Goal: Transaction & Acquisition: Book appointment/travel/reservation

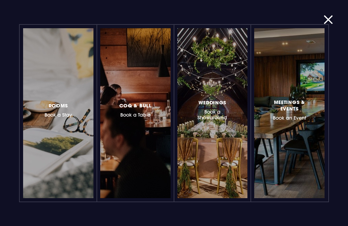
click at [67, 108] on span "Rooms" at bounding box center [59, 105] width 20 height 6
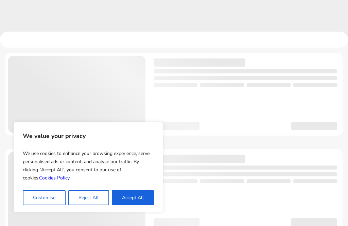
click at [137, 201] on button "Accept All" at bounding box center [133, 197] width 42 height 15
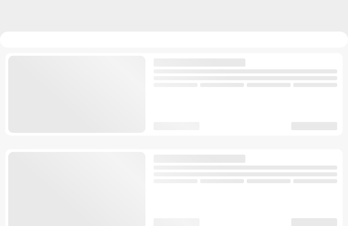
checkbox input "true"
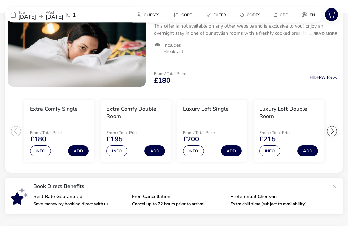
scroll to position [91, 0]
click at [335, 133] on div at bounding box center [332, 131] width 10 height 10
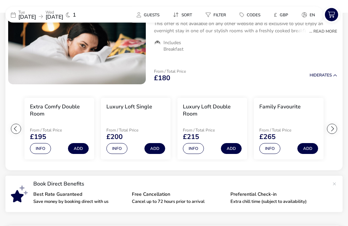
scroll to position [93, 0]
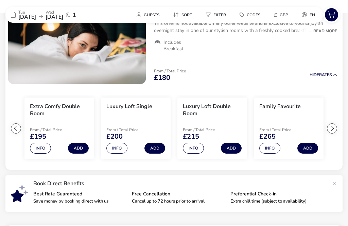
click at [313, 147] on button "Add" at bounding box center [307, 148] width 21 height 11
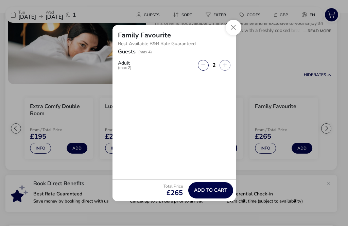
click at [229, 35] on button "Close" at bounding box center [234, 28] width 16 height 16
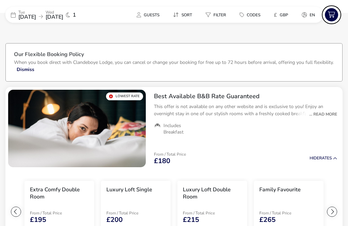
scroll to position [0, 0]
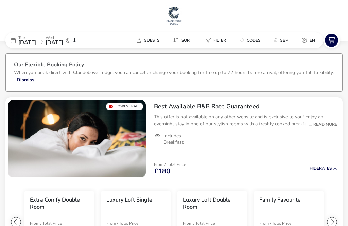
click at [63, 42] on span "20 Aug 2025" at bounding box center [55, 42] width 18 height 7
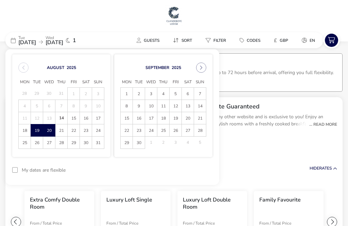
click at [63, 129] on span "21" at bounding box center [61, 131] width 11 height 12
click at [39, 129] on span "19" at bounding box center [36, 131] width 11 height 12
click at [62, 132] on span "21" at bounding box center [61, 131] width 11 height 12
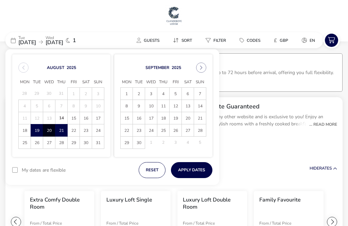
click at [199, 170] on button "Apply Dates" at bounding box center [191, 170] width 41 height 16
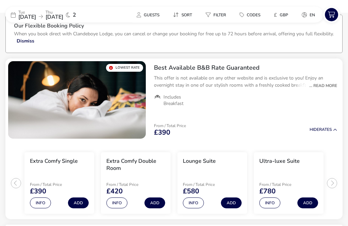
scroll to position [40, 0]
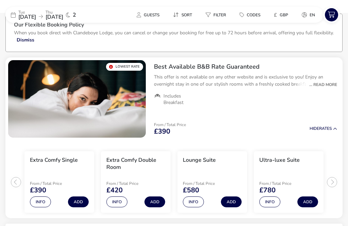
click at [309, 206] on button "Add" at bounding box center [307, 202] width 21 height 11
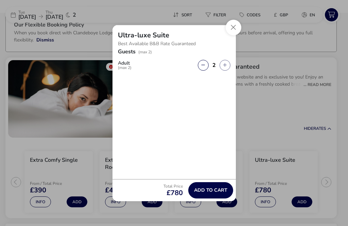
click at [228, 35] on button "Close" at bounding box center [234, 28] width 16 height 16
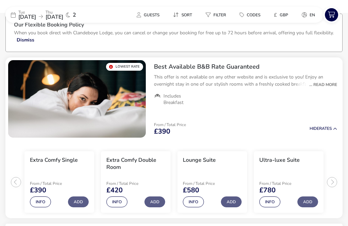
click at [337, 182] on ul "Extra Comfy Single From / Total Price £390 Info Add Extra Comfy Double Room Fro…" at bounding box center [173, 179] width 337 height 78
click at [332, 183] on ul "Extra Comfy Single From / Total Price £390 Info Add Extra Comfy Double Room Fro…" at bounding box center [173, 179] width 337 height 78
click at [313, 181] on li "Ultra-luxe Suite From / Total Price £780 Info Add" at bounding box center [289, 182] width 70 height 62
click at [14, 187] on ul "Extra Comfy Single From / Total Price £390 Info Add Extra Comfy Double Room Fro…" at bounding box center [173, 179] width 337 height 78
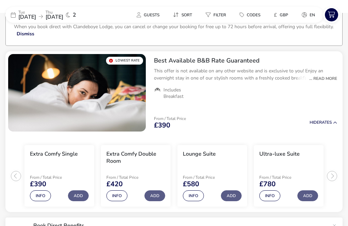
scroll to position [0, 0]
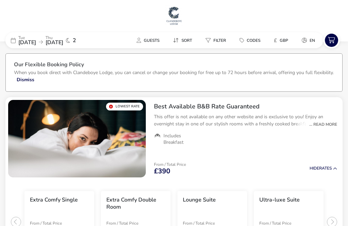
click at [21, 40] on span "19 Aug 2025" at bounding box center [27, 42] width 18 height 7
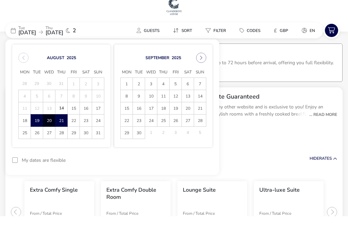
scroll to position [10, 0]
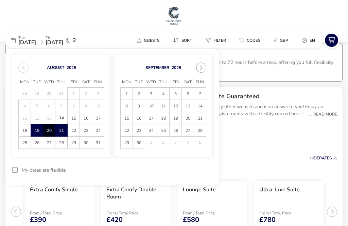
click at [175, 130] on span "26" at bounding box center [175, 131] width 11 height 12
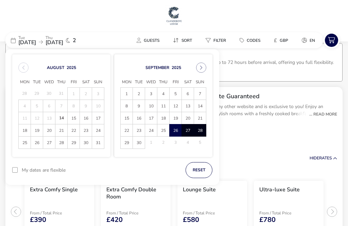
click at [204, 128] on span "28" at bounding box center [199, 131] width 11 height 12
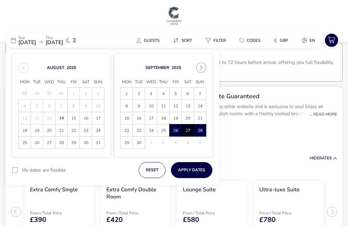
click at [195, 174] on button "Apply Dates" at bounding box center [191, 170] width 41 height 16
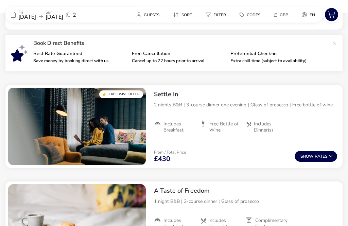
scroll to position [235, 0]
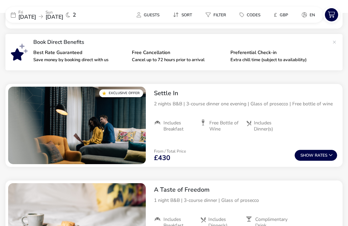
click at [311, 158] on span "Show" at bounding box center [308, 155] width 14 height 4
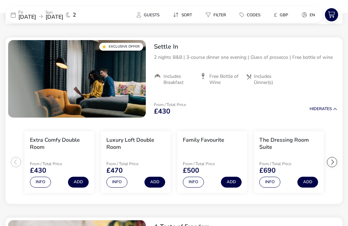
scroll to position [286, 0]
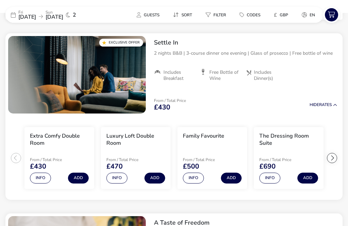
click at [335, 159] on div at bounding box center [332, 158] width 10 height 10
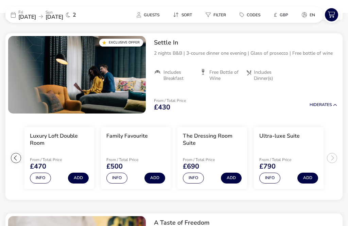
click at [212, 140] on h3 "The Dressing Room Suite" at bounding box center [212, 140] width 59 height 14
click at [201, 144] on h3 "The Dressing Room Suite" at bounding box center [212, 140] width 59 height 14
click at [196, 184] on li "The Dressing Room Suite From / Total Price £690 Info Add" at bounding box center [212, 158] width 70 height 62
click at [195, 179] on button "Info" at bounding box center [193, 178] width 21 height 11
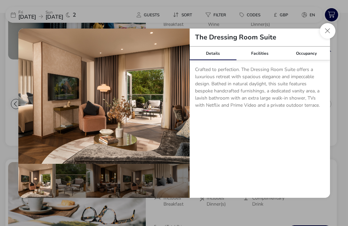
scroll to position [339, 0]
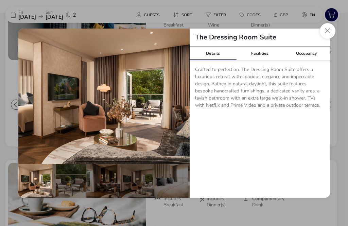
click at [326, 31] on button "Close dialog" at bounding box center [328, 31] width 16 height 16
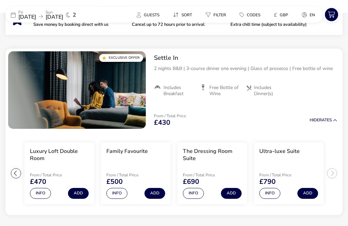
scroll to position [271, 0]
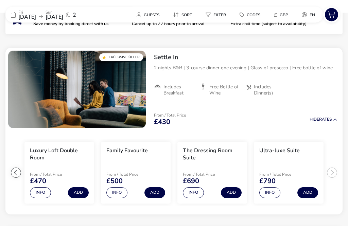
click at [34, 194] on button "Info" at bounding box center [40, 193] width 21 height 11
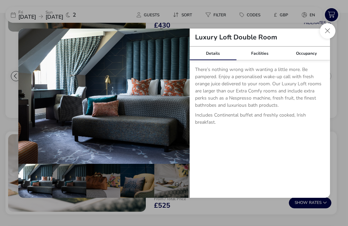
scroll to position [369, 0]
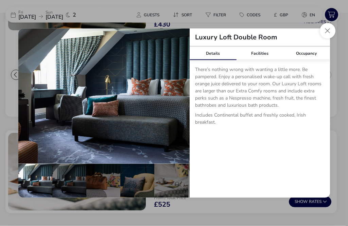
click at [183, 125] on img "details" at bounding box center [103, 96] width 171 height 135
click at [183, 103] on button "details" at bounding box center [180, 96] width 14 height 14
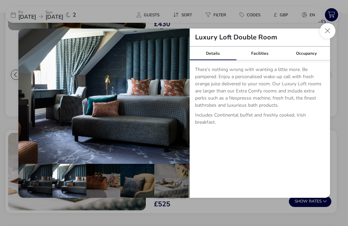
click at [178, 103] on button "details" at bounding box center [180, 96] width 14 height 14
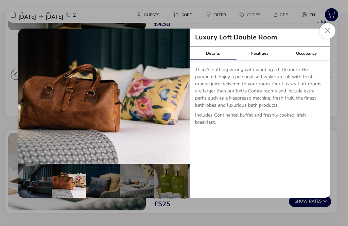
click at [183, 103] on button "details" at bounding box center [180, 96] width 14 height 14
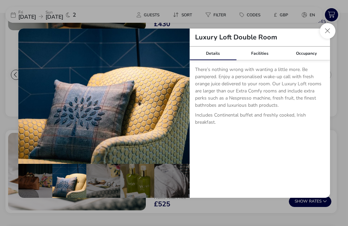
click at [184, 103] on button "details" at bounding box center [180, 96] width 14 height 14
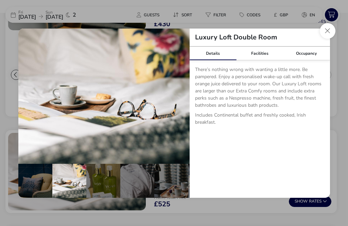
click at [183, 103] on button "details" at bounding box center [180, 96] width 14 height 14
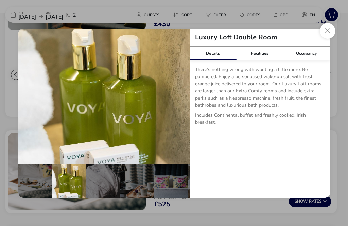
click at [184, 103] on button "details" at bounding box center [180, 96] width 14 height 14
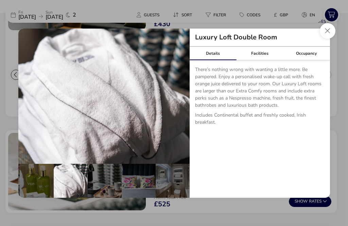
click at [182, 103] on button "details" at bounding box center [180, 96] width 14 height 14
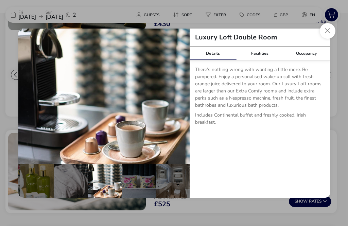
click at [182, 103] on button "details" at bounding box center [180, 96] width 14 height 14
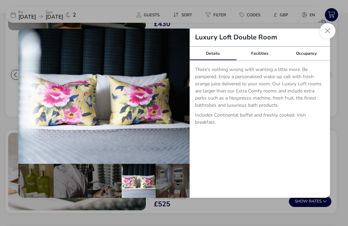
click at [182, 103] on button "details" at bounding box center [180, 96] width 14 height 14
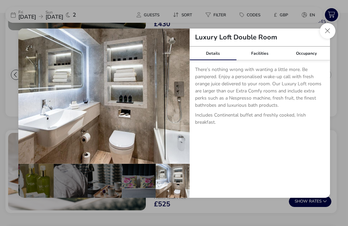
click at [177, 103] on button "details" at bounding box center [180, 96] width 14 height 14
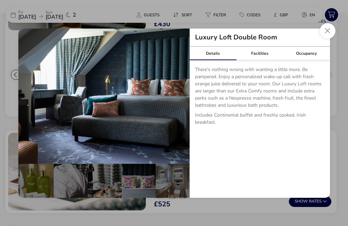
scroll to position [0, 0]
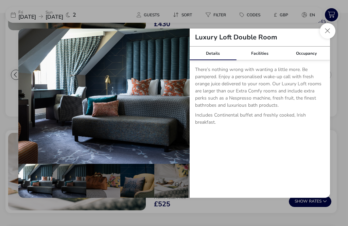
click at [322, 39] on button "Close dialog" at bounding box center [328, 31] width 16 height 16
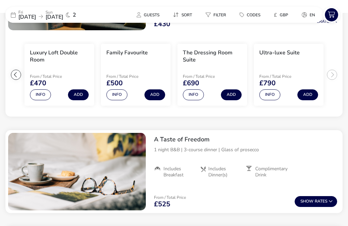
click at [120, 95] on button "Info" at bounding box center [116, 94] width 21 height 11
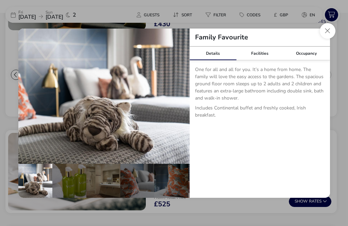
click at [180, 103] on button "details" at bounding box center [180, 96] width 14 height 14
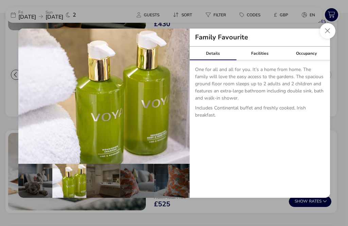
click at [182, 103] on button "details" at bounding box center [180, 96] width 14 height 14
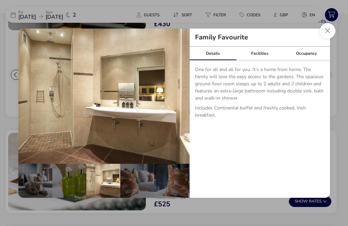
scroll to position [0, 34]
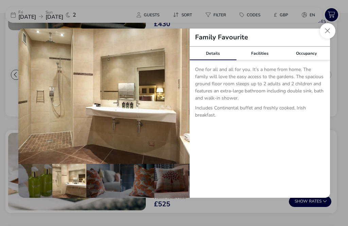
click at [182, 103] on button "details" at bounding box center [180, 96] width 14 height 14
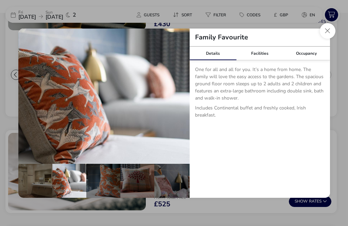
click at [183, 103] on button "details" at bounding box center [180, 96] width 14 height 14
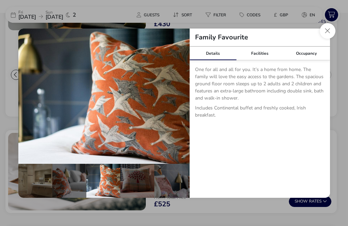
scroll to position [0, 102]
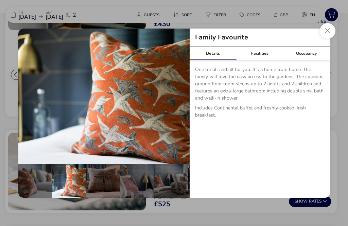
click at [186, 104] on img "details" at bounding box center [103, 96] width 171 height 135
click at [182, 103] on button "details" at bounding box center [180, 96] width 14 height 14
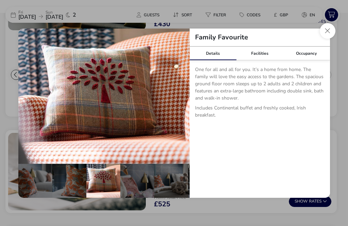
scroll to position [0, 135]
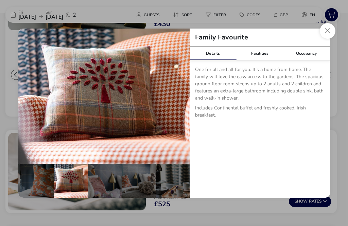
click at [183, 103] on button "details" at bounding box center [180, 96] width 14 height 14
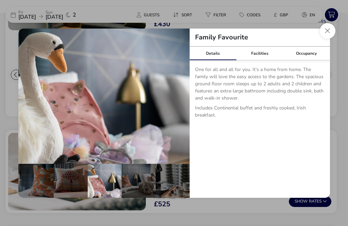
click at [178, 103] on button "details" at bounding box center [180, 96] width 14 height 14
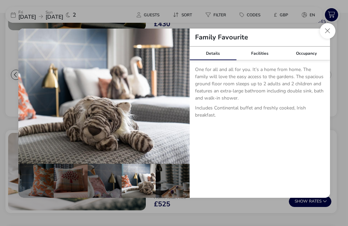
click at [178, 103] on button "details" at bounding box center [180, 96] width 14 height 14
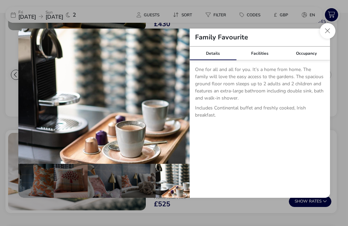
click at [334, 39] on button "Close dialog" at bounding box center [328, 31] width 16 height 16
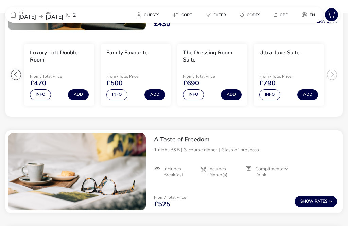
click at [155, 96] on button "Add" at bounding box center [154, 94] width 21 height 11
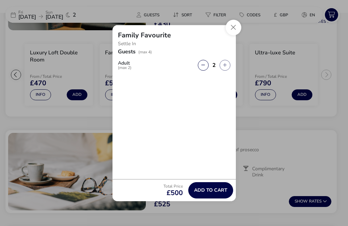
click at [235, 35] on button "Close" at bounding box center [234, 28] width 16 height 16
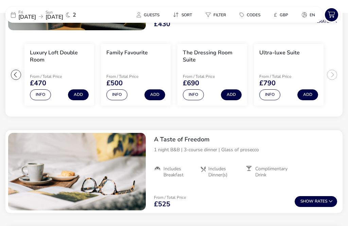
click at [115, 99] on button "Info" at bounding box center [116, 94] width 21 height 11
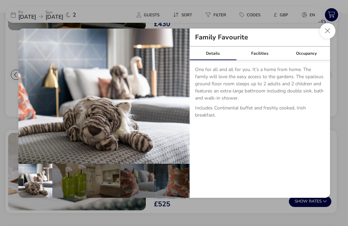
click at [321, 38] on button "Close dialog" at bounding box center [328, 31] width 16 height 16
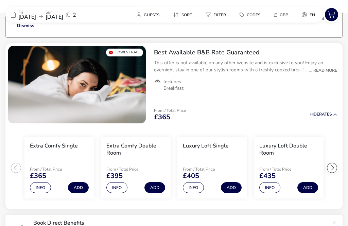
scroll to position [51, 0]
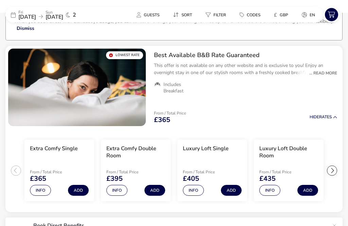
click at [331, 75] on div "... Read More" at bounding box center [321, 73] width 31 height 6
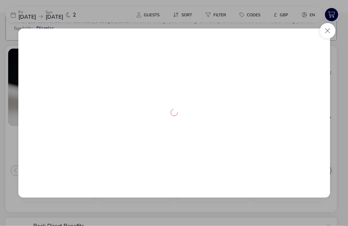
scroll to position [51, 0]
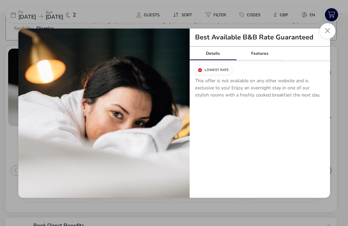
click at [328, 39] on button "Close modal" at bounding box center [328, 31] width 16 height 16
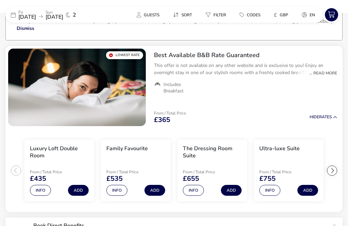
click at [275, 192] on button "Info" at bounding box center [269, 190] width 21 height 11
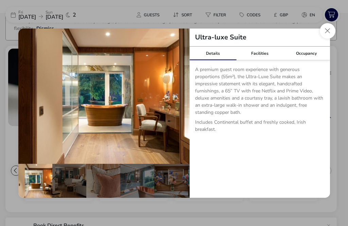
click at [327, 39] on button "Close dialog" at bounding box center [328, 31] width 16 height 16
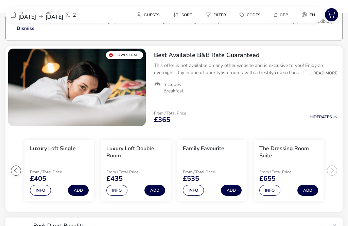
click at [270, 116] on div "From / Total Price £365 Hide Rates" at bounding box center [246, 117] width 194 height 23
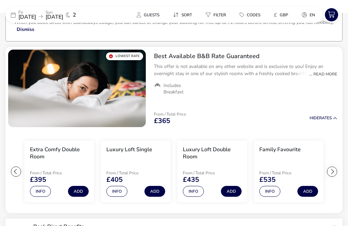
click at [37, 194] on button "Info" at bounding box center [40, 191] width 21 height 11
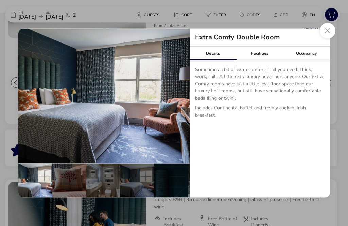
scroll to position [141, 0]
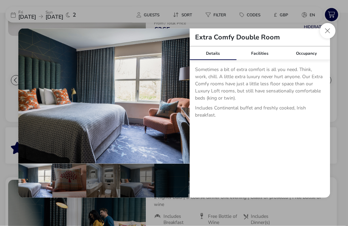
click at [182, 103] on button "details" at bounding box center [180, 96] width 14 height 14
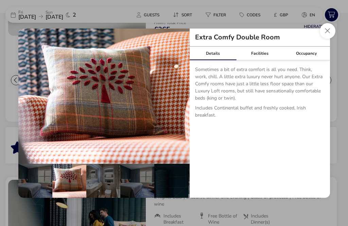
click at [177, 103] on button "details" at bounding box center [180, 96] width 14 height 14
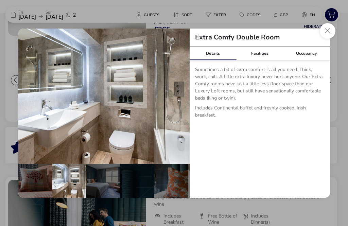
click at [178, 103] on button "details" at bounding box center [180, 96] width 14 height 14
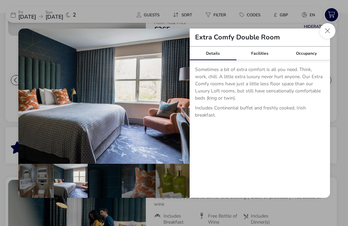
click at [177, 103] on button "details" at bounding box center [180, 96] width 14 height 14
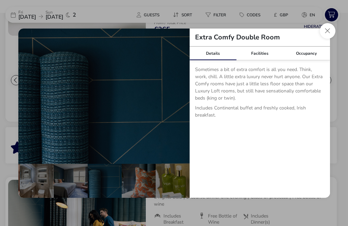
click at [176, 103] on button "details" at bounding box center [180, 96] width 14 height 14
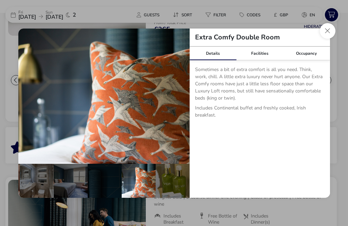
click at [181, 103] on button "details" at bounding box center [180, 96] width 14 height 14
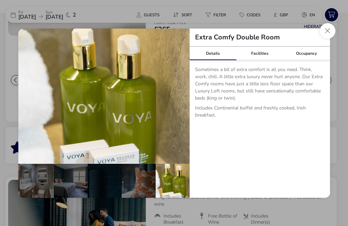
click at [181, 103] on button "details" at bounding box center [180, 96] width 14 height 14
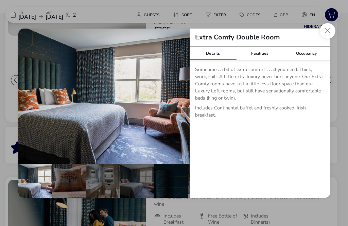
click at [179, 103] on button "details" at bounding box center [180, 96] width 14 height 14
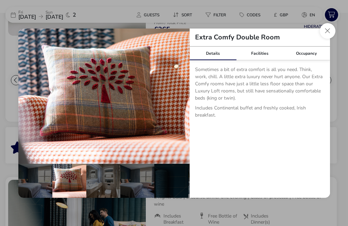
click at [178, 103] on button "details" at bounding box center [180, 96] width 14 height 14
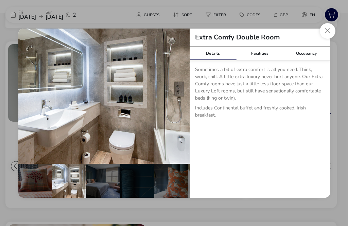
scroll to position [280, 0]
click at [263, 60] on div "Facilities" at bounding box center [259, 54] width 47 height 14
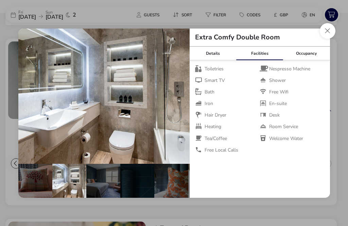
click at [310, 60] on div "Occupancy" at bounding box center [306, 54] width 47 height 14
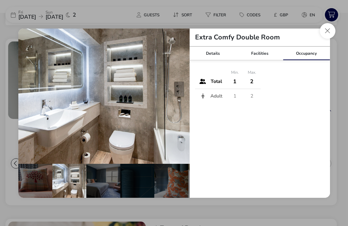
click at [325, 39] on button "Close dialog" at bounding box center [328, 31] width 16 height 16
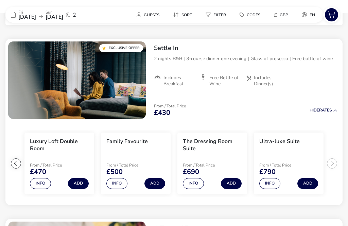
click at [36, 187] on button "Info" at bounding box center [40, 183] width 21 height 11
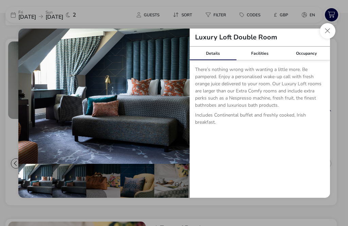
click at [262, 60] on div "Facilities" at bounding box center [259, 54] width 47 height 14
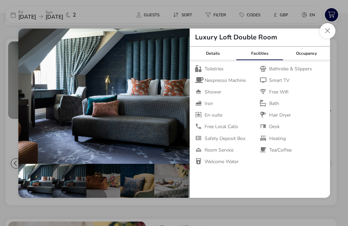
click at [326, 39] on button "Close dialog" at bounding box center [328, 31] width 16 height 16
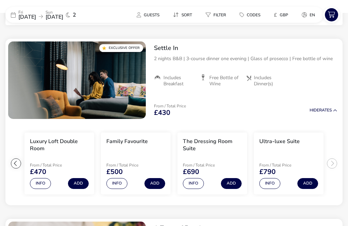
click at [198, 185] on button "Info" at bounding box center [193, 183] width 21 height 11
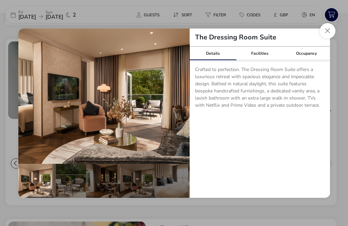
click at [266, 60] on div "Facilities" at bounding box center [259, 54] width 47 height 14
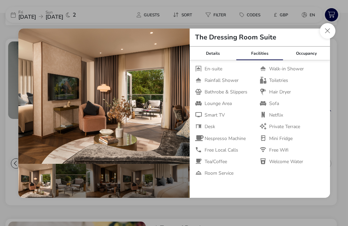
click at [326, 39] on button "Close dialog" at bounding box center [328, 31] width 16 height 16
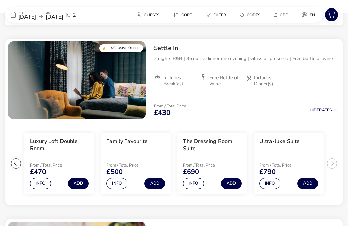
click at [36, 185] on button "Info" at bounding box center [40, 183] width 21 height 11
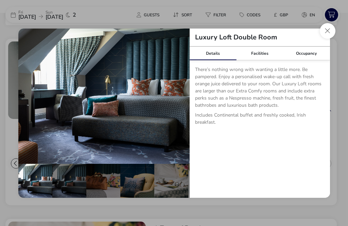
click at [270, 60] on div "Facilities" at bounding box center [259, 54] width 47 height 14
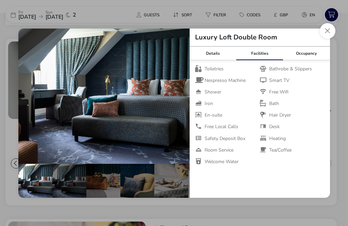
click at [327, 39] on button "Close dialog" at bounding box center [328, 31] width 16 height 16
